Goal: Task Accomplishment & Management: Complete application form

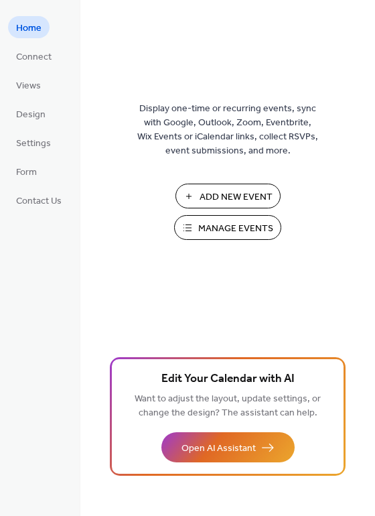
click at [249, 196] on span "Add New Event" at bounding box center [236, 197] width 73 height 14
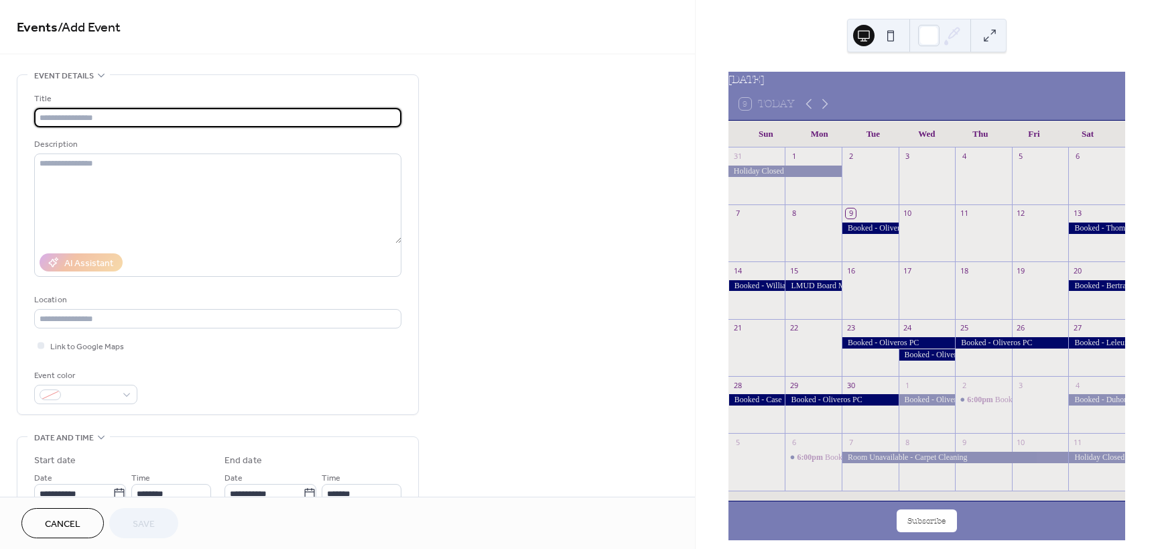
click at [84, 119] on input "text" at bounding box center [217, 117] width 367 height 19
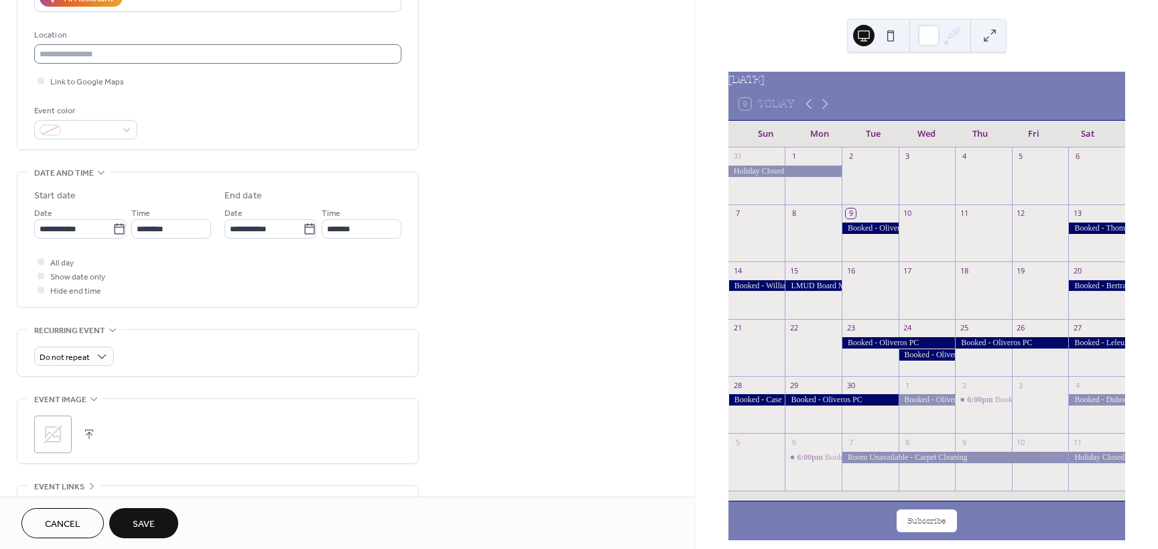
scroll to position [268, 0]
type input "**********"
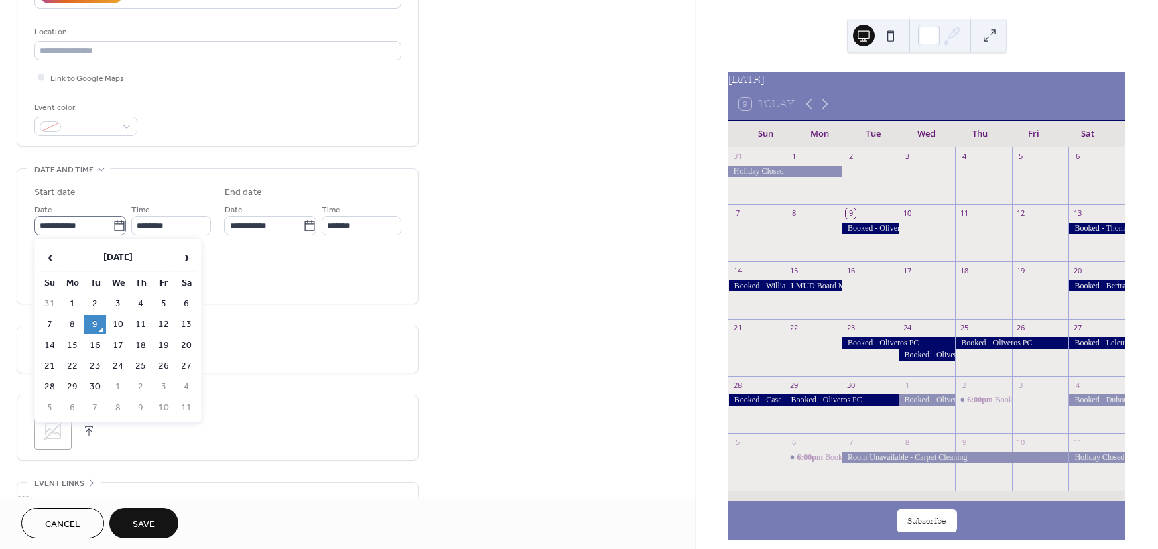
click at [114, 230] on icon at bounding box center [119, 225] width 10 height 11
click at [113, 230] on input "**********" at bounding box center [73, 225] width 78 height 19
click at [186, 257] on span "›" at bounding box center [186, 257] width 20 height 27
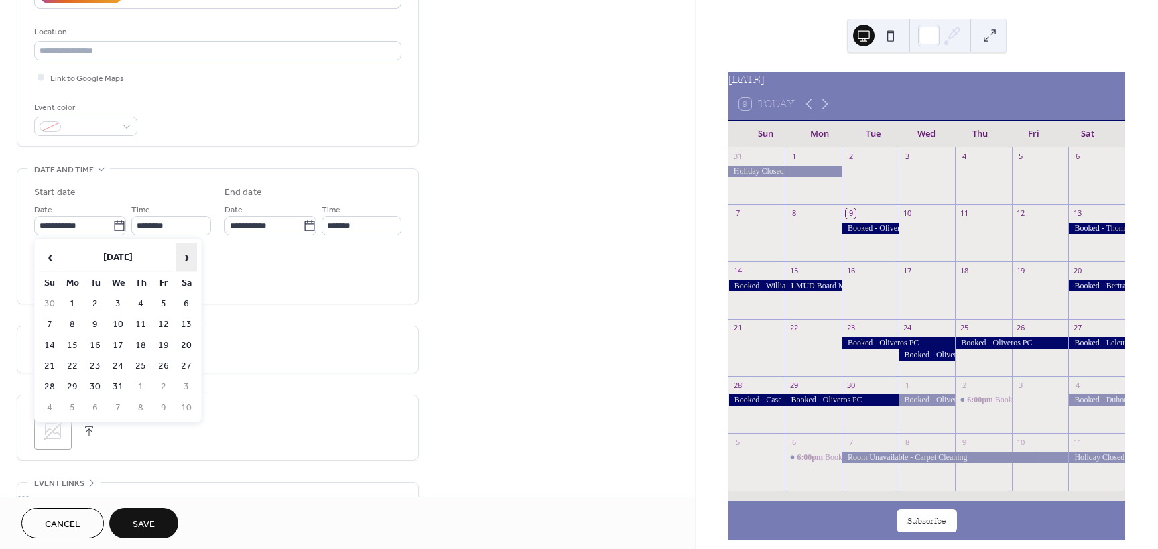
click at [186, 257] on span "›" at bounding box center [186, 257] width 20 height 27
click at [187, 324] on td "10" at bounding box center [186, 324] width 21 height 19
type input "**********"
click at [145, 523] on span "Save" at bounding box center [144, 524] width 22 height 14
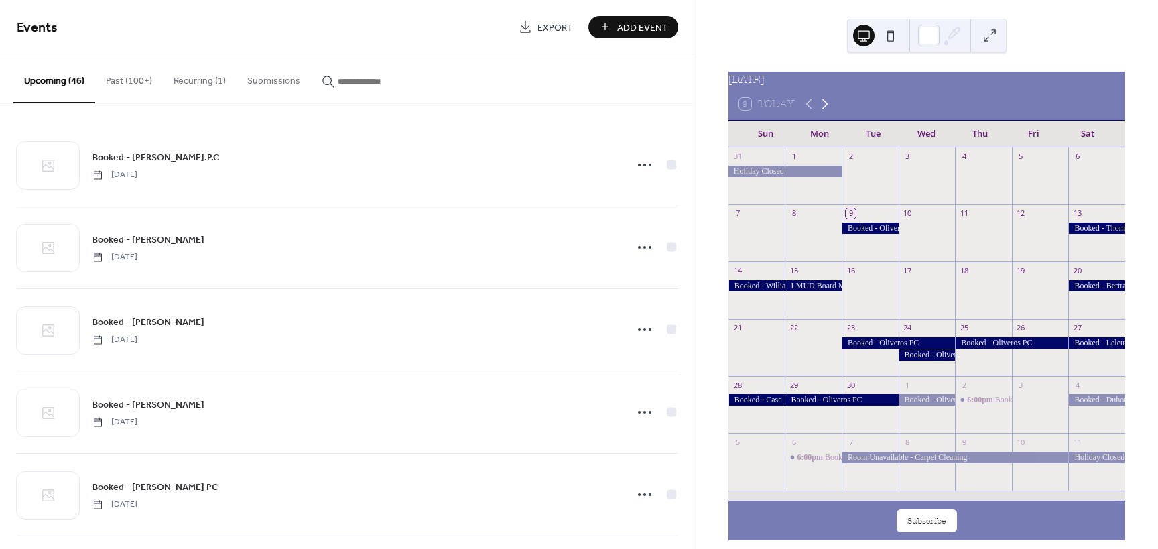
click at [825, 112] on icon at bounding box center [825, 104] width 16 height 16
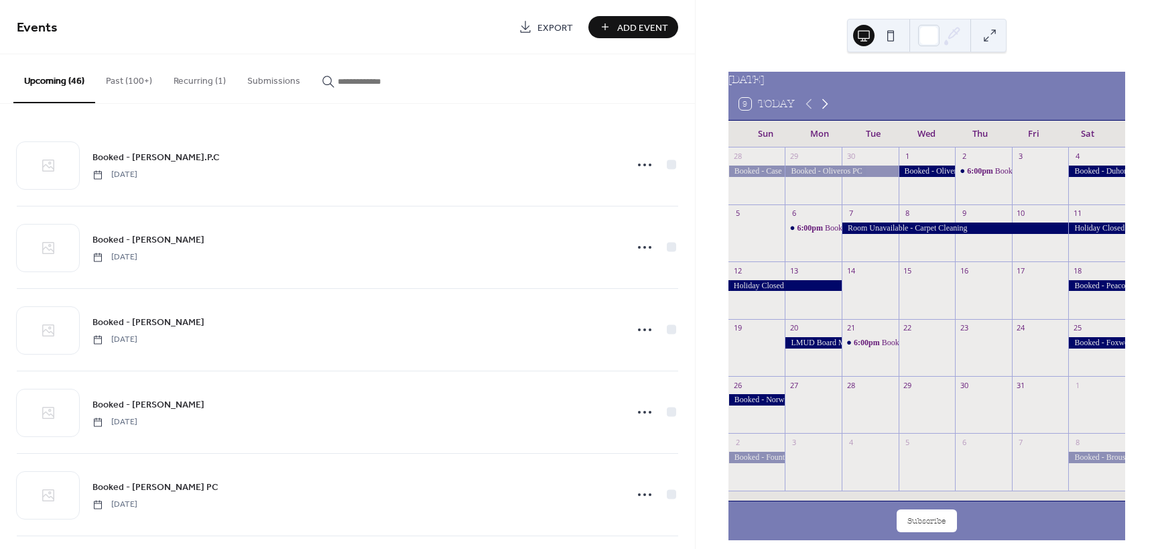
click at [825, 112] on icon at bounding box center [825, 104] width 16 height 16
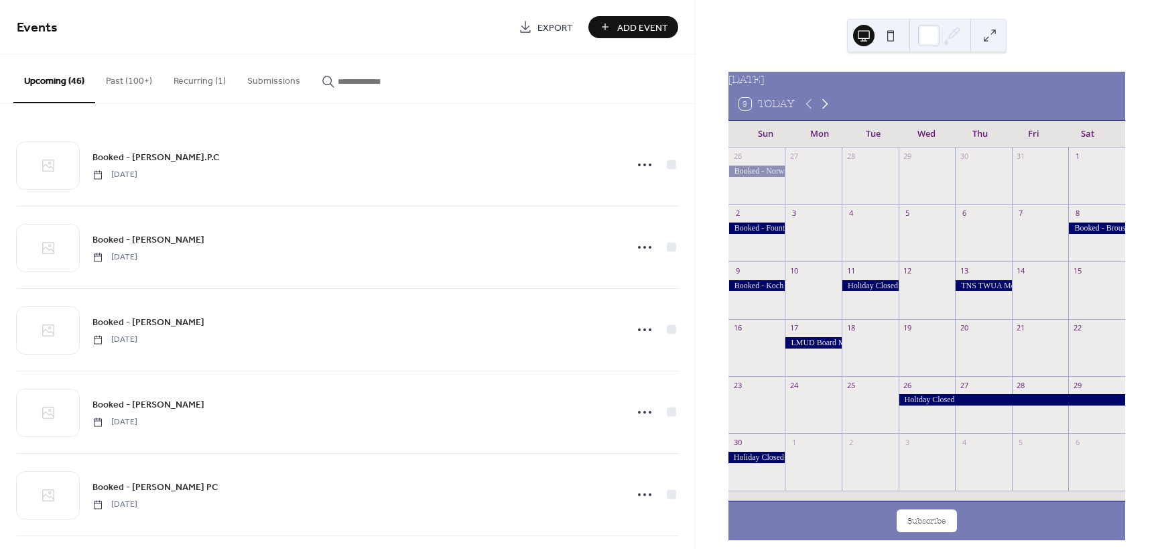
click at [825, 112] on icon at bounding box center [825, 104] width 16 height 16
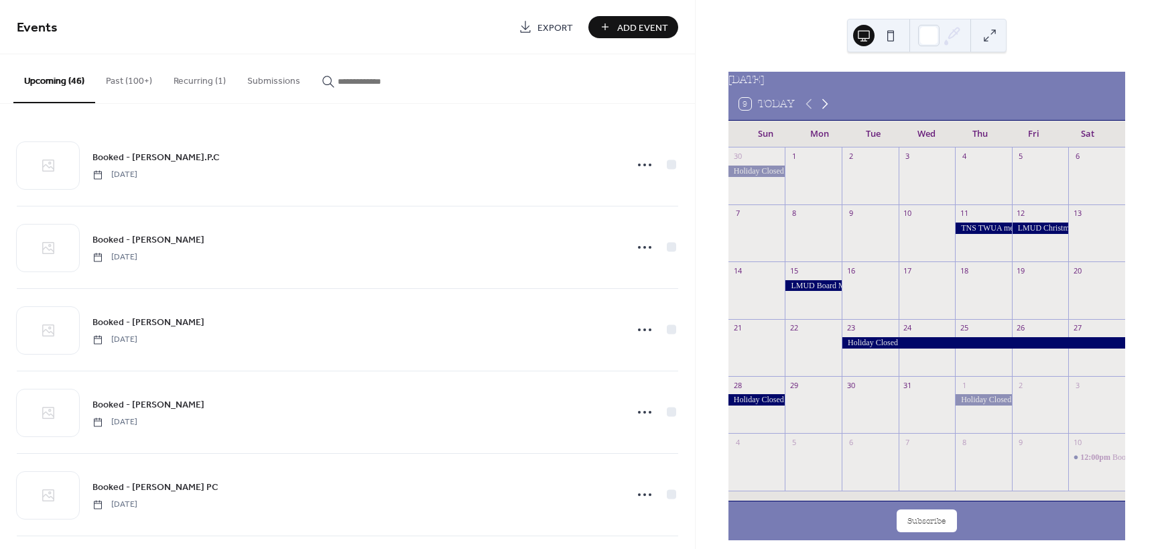
click at [825, 112] on icon at bounding box center [825, 104] width 16 height 16
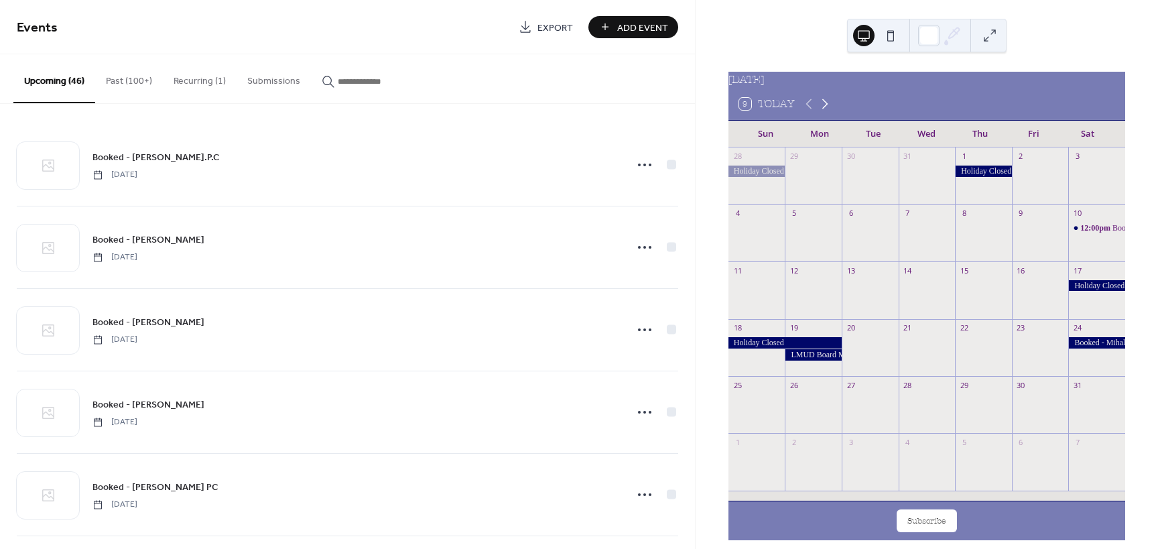
click at [825, 112] on icon at bounding box center [825, 104] width 16 height 16
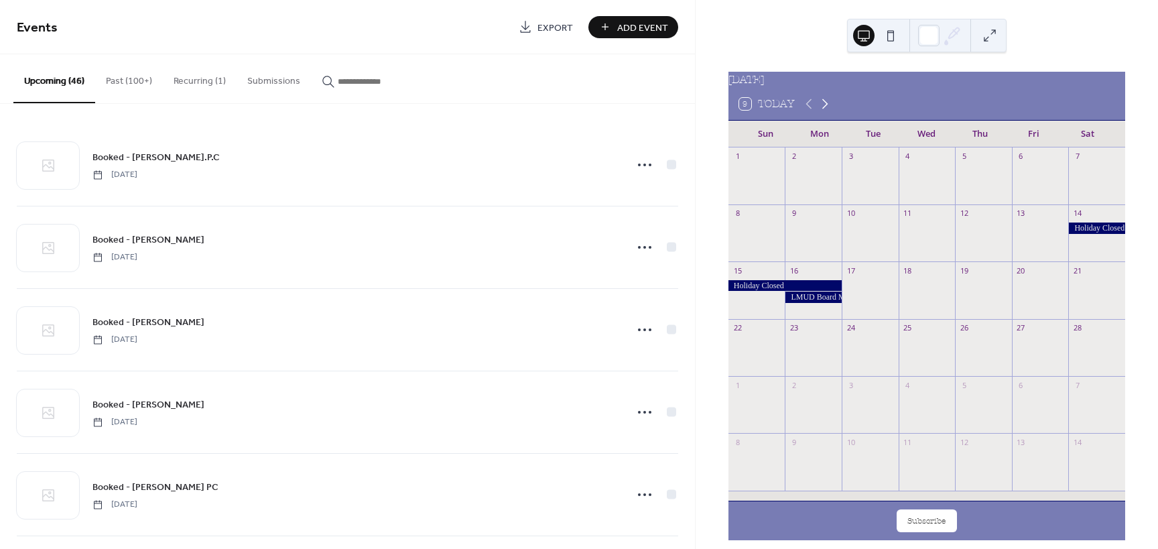
click at [825, 112] on icon at bounding box center [825, 104] width 16 height 16
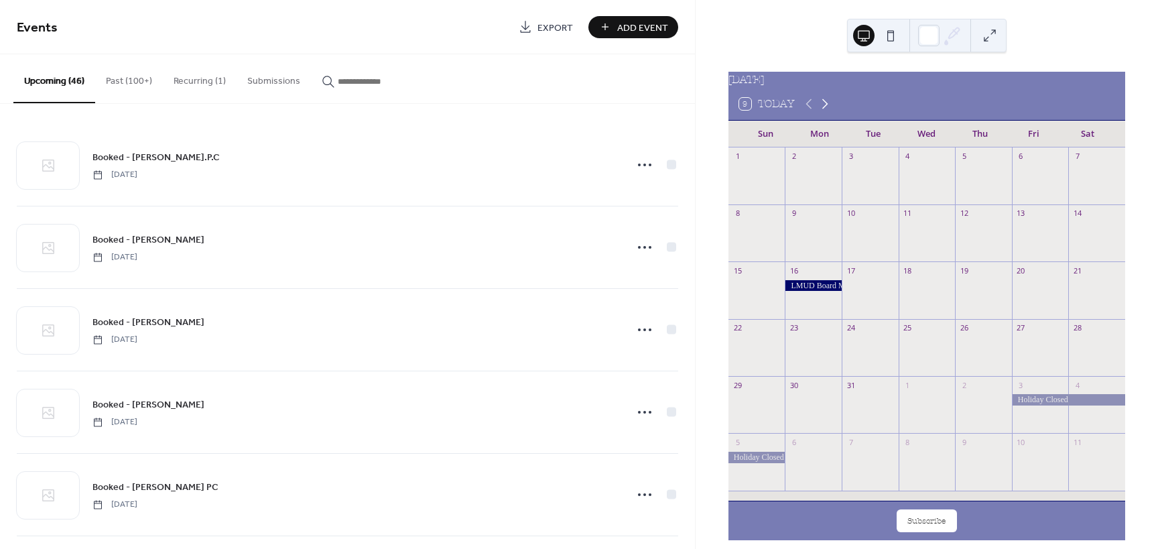
click at [825, 112] on icon at bounding box center [825, 104] width 16 height 16
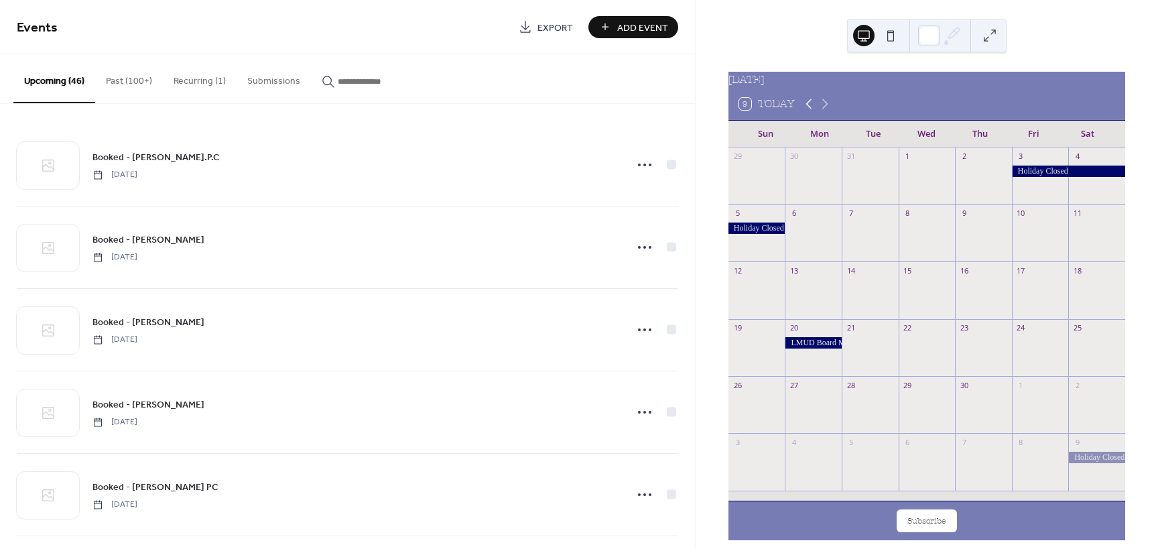
click at [807, 109] on icon at bounding box center [808, 104] width 6 height 10
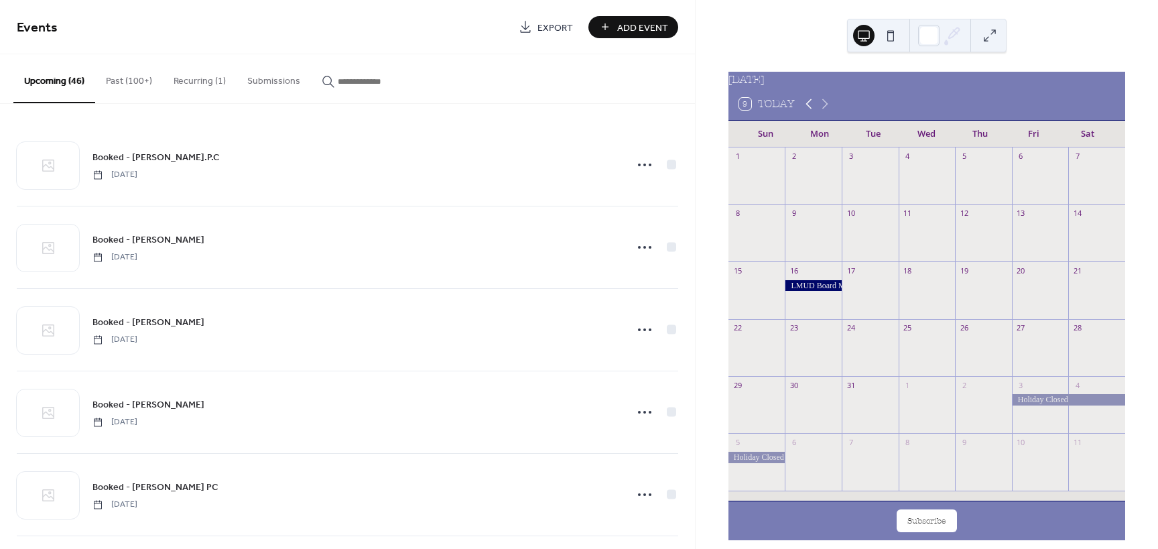
click at [807, 109] on icon at bounding box center [808, 104] width 6 height 10
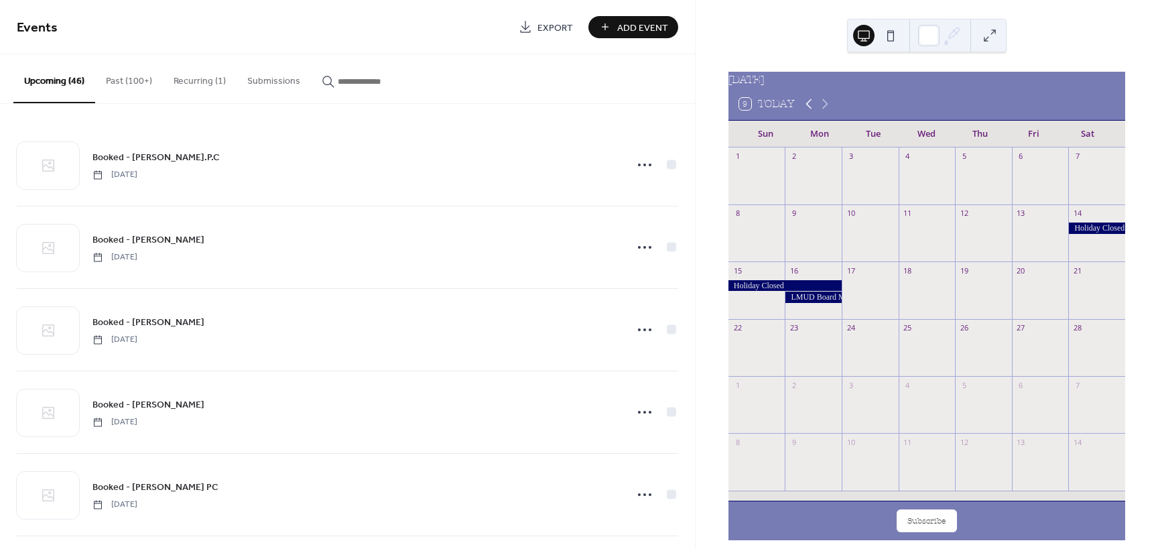
click at [807, 109] on icon at bounding box center [808, 104] width 6 height 10
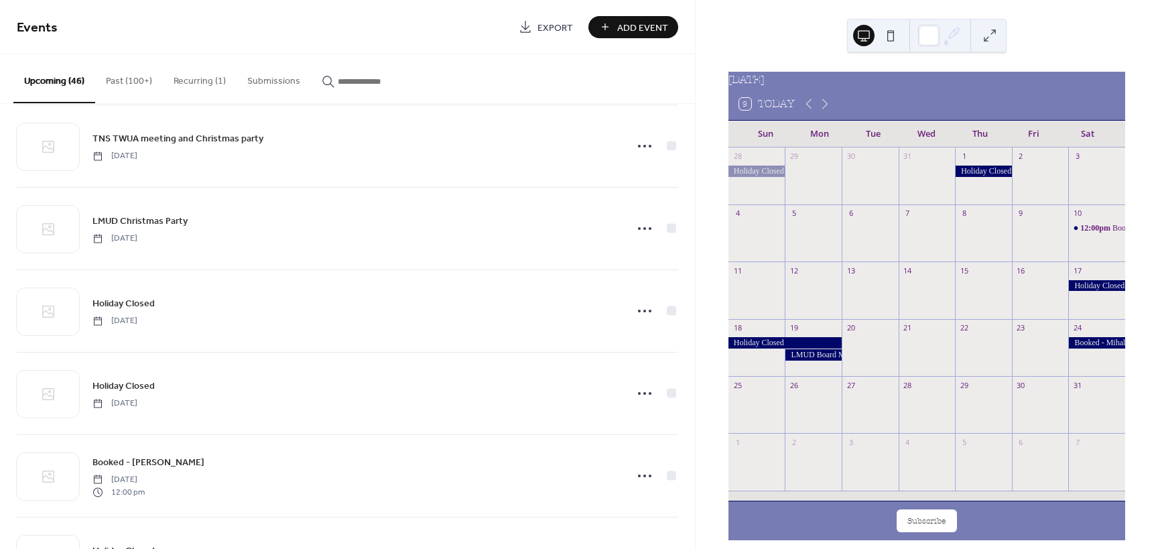
scroll to position [2268, 0]
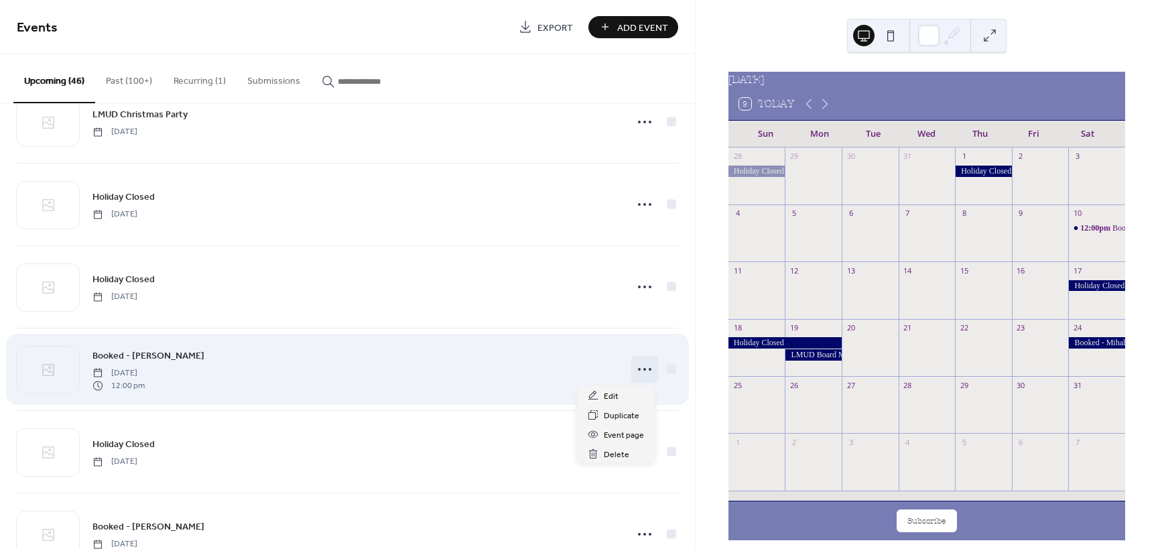
click at [634, 371] on icon at bounding box center [644, 369] width 21 height 21
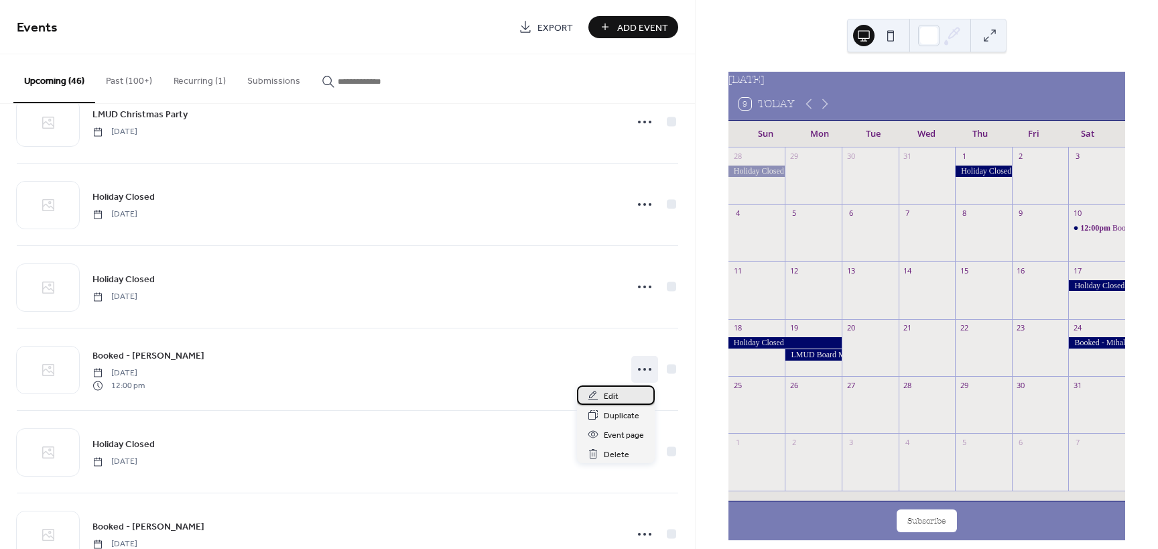
click at [608, 396] on span "Edit" at bounding box center [611, 396] width 15 height 14
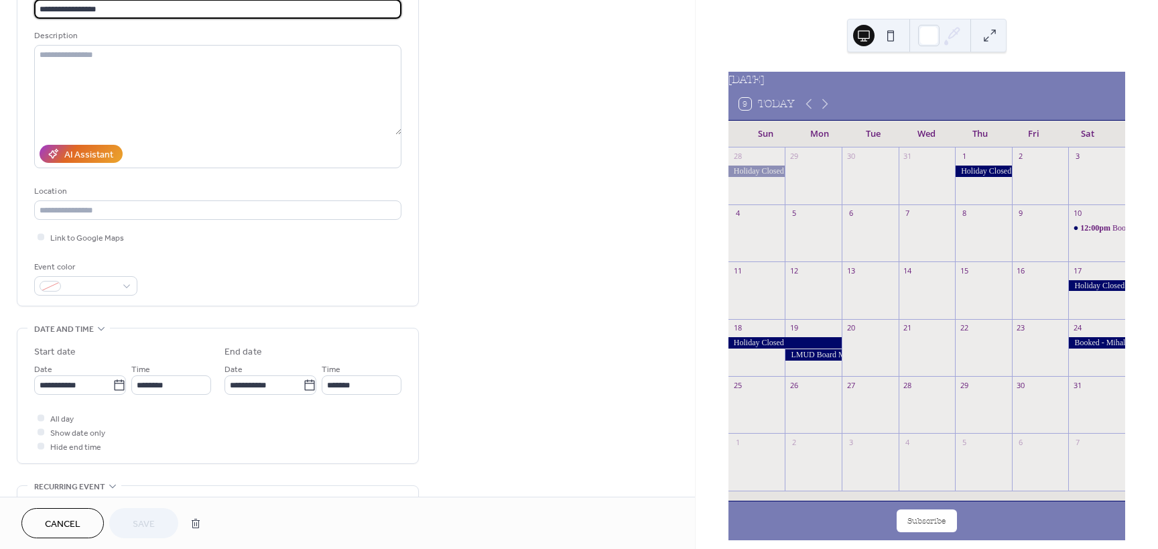
scroll to position [201, 0]
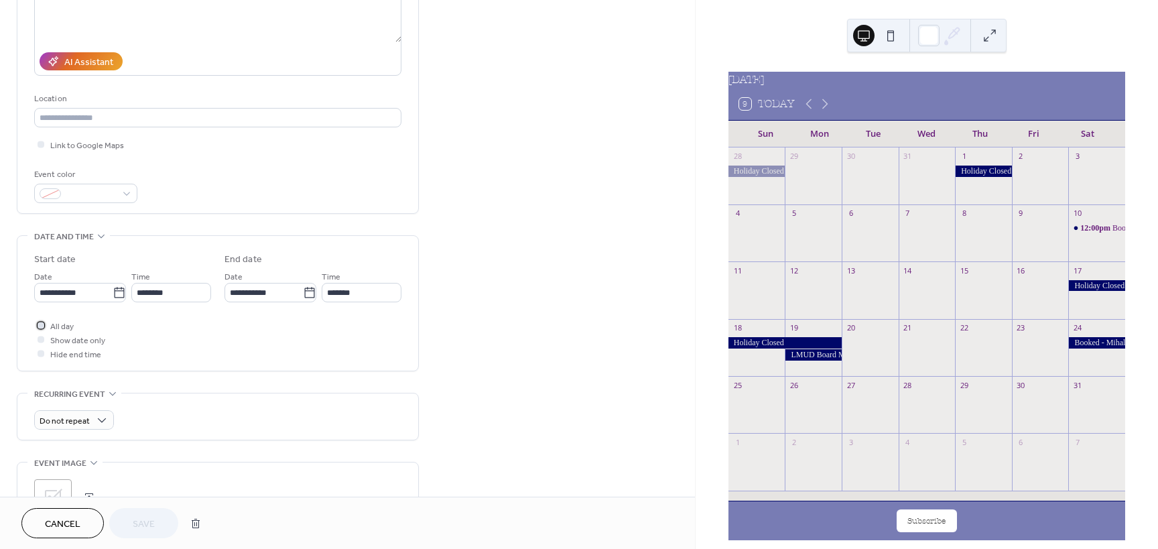
click at [44, 326] on div at bounding box center [41, 325] width 7 height 7
click at [151, 524] on span "Save" at bounding box center [144, 524] width 22 height 14
